Goal: Task Accomplishment & Management: Manage account settings

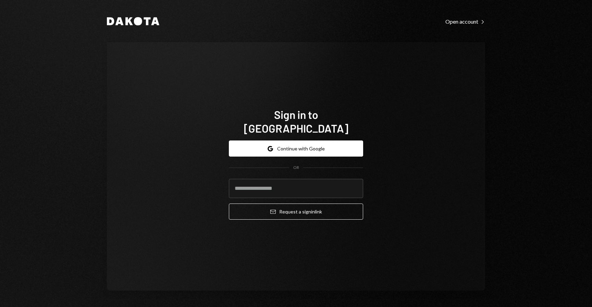
click at [297, 154] on form "Google Continue with Google OR Email Request a sign in link" at bounding box center [296, 180] width 134 height 79
click at [295, 144] on button "Google Continue with Google" at bounding box center [296, 149] width 134 height 16
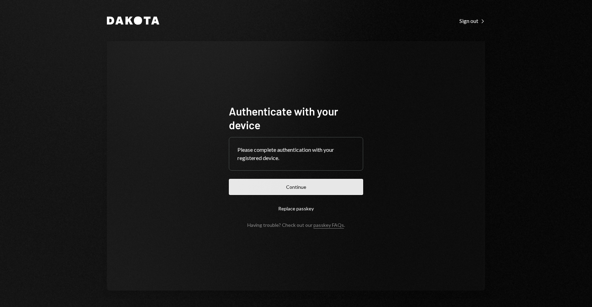
click at [267, 184] on button "Continue" at bounding box center [296, 187] width 134 height 16
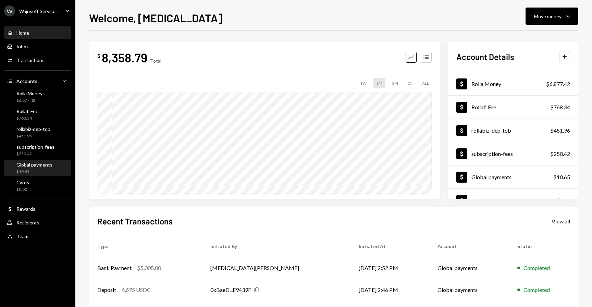
click at [32, 171] on div "$10.65" at bounding box center [34, 172] width 36 height 6
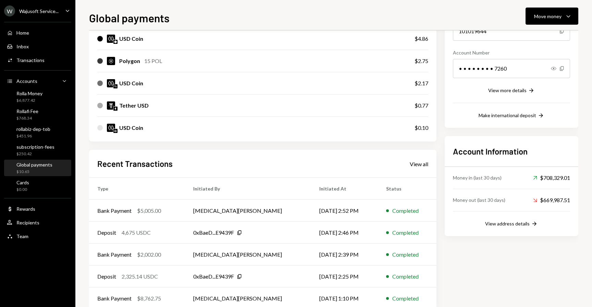
scroll to position [106, 0]
